Goal: Transaction & Acquisition: Purchase product/service

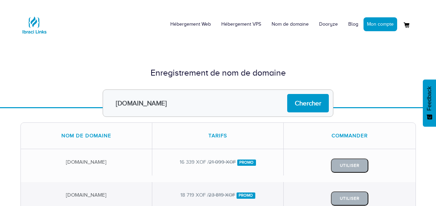
scroll to position [41, 0]
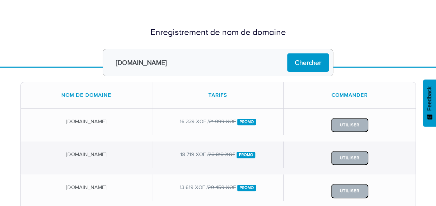
click at [10, 54] on div "Enregistrement de nom de domaine dcofam.com Chercher" at bounding box center [218, 32] width 436 height 68
click at [14, 22] on div "Enregistrement de nom de domaine dcofam.com Chercher" at bounding box center [218, 32] width 436 height 68
click at [59, 59] on form "dcofam.com Chercher" at bounding box center [218, 62] width 406 height 27
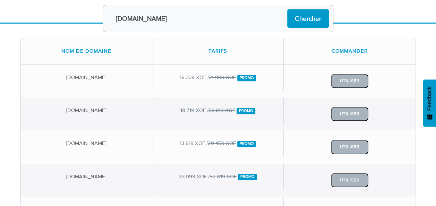
scroll to position [84, 0]
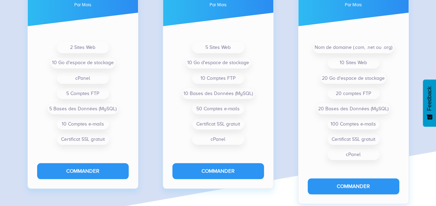
scroll to position [583, 0]
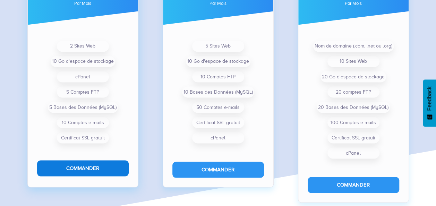
click at [88, 166] on button "Commander" at bounding box center [83, 168] width 92 height 16
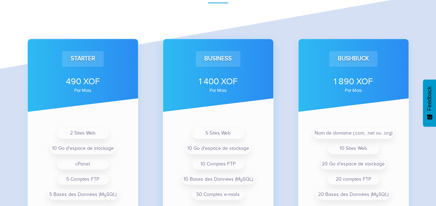
scroll to position [494, 0]
